Goal: Navigation & Orientation: Find specific page/section

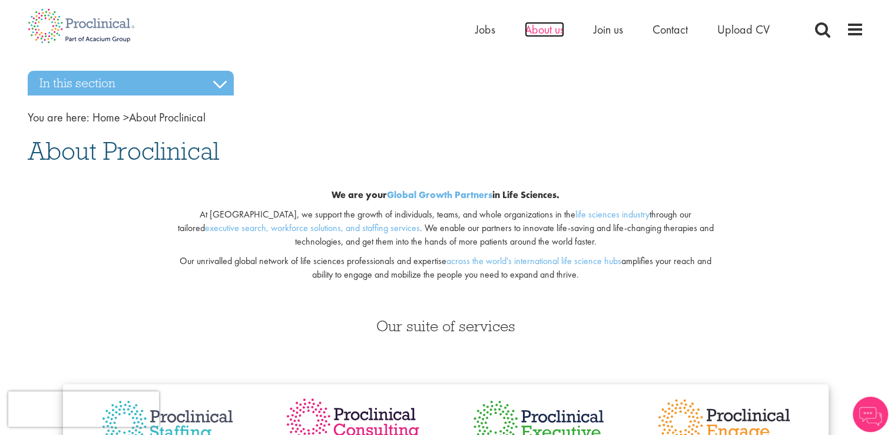
click at [551, 34] on span "About us" at bounding box center [544, 29] width 39 height 15
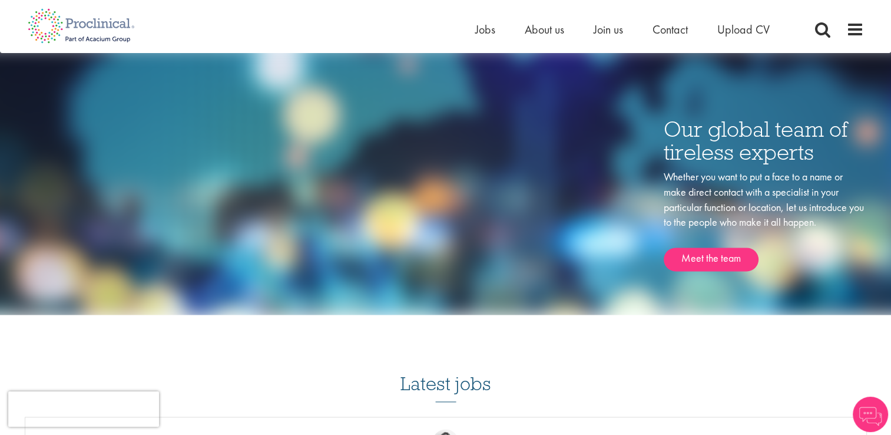
scroll to position [1590, 0]
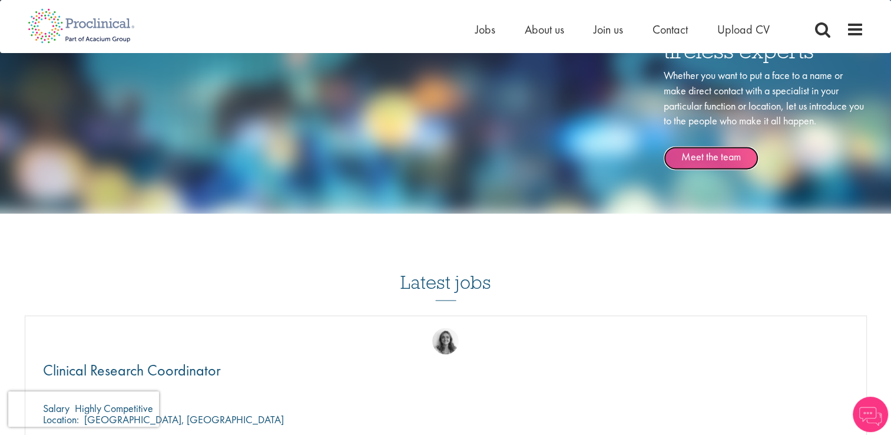
click at [688, 154] on link "Meet the team" at bounding box center [711, 158] width 95 height 24
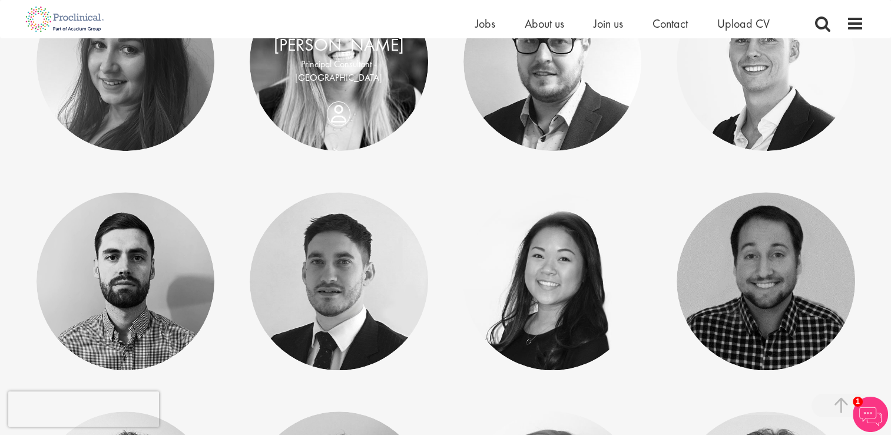
scroll to position [5472, 0]
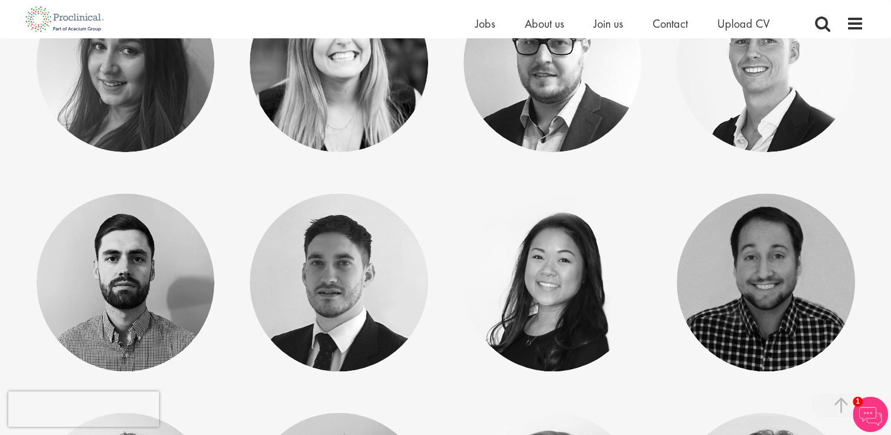
click at [881, 420] on img at bounding box center [870, 413] width 35 height 35
